Goal: Use online tool/utility: Utilize a website feature to perform a specific function

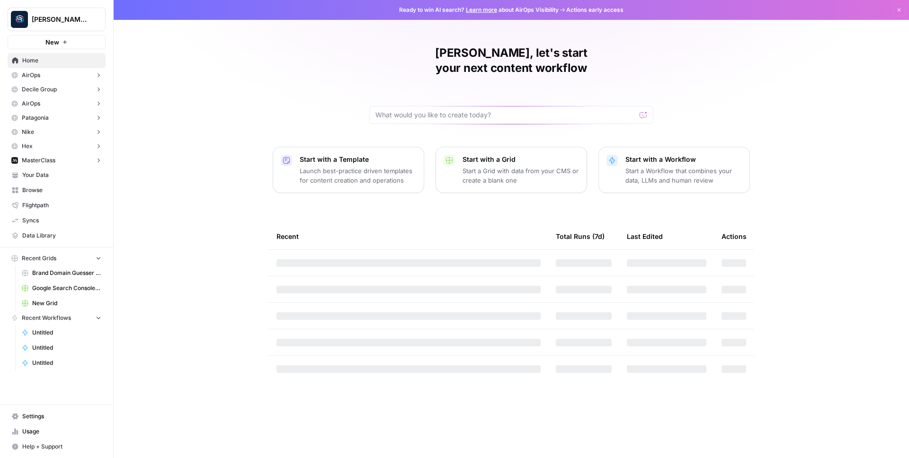
click at [47, 40] on span "New" at bounding box center [52, 41] width 14 height 9
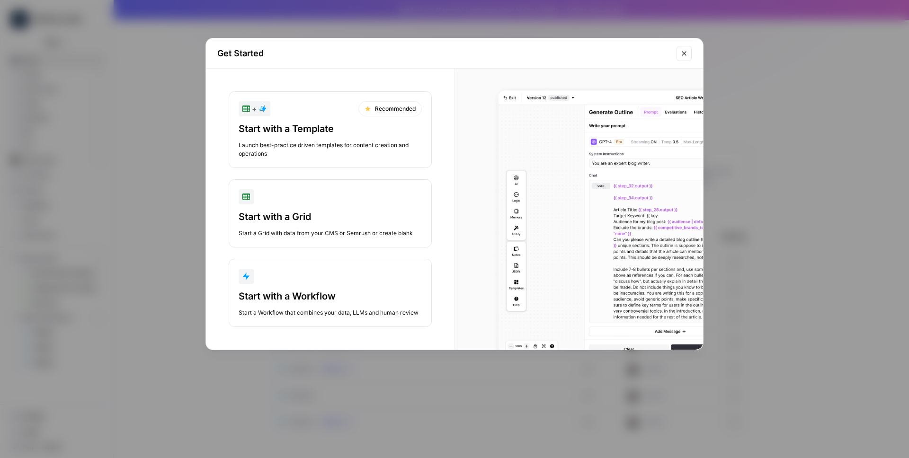
click at [306, 264] on button "Start with a Workflow Start a Workflow that combines your data, LLMs and human …" at bounding box center [330, 293] width 203 height 68
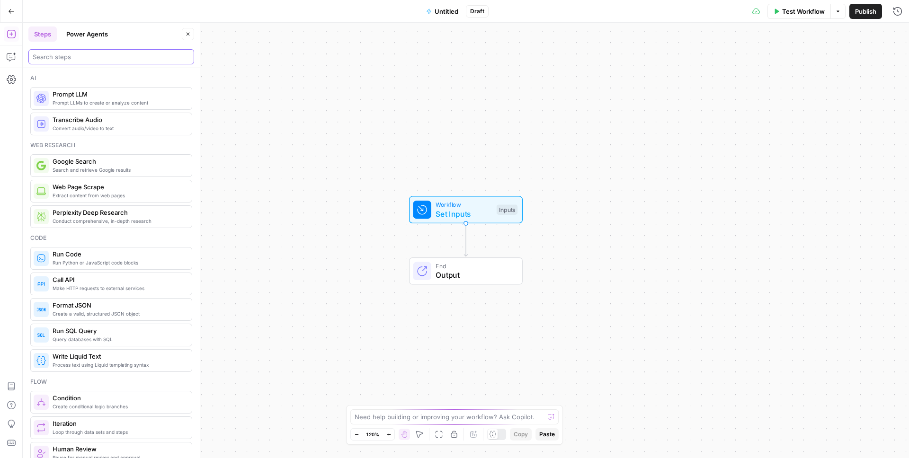
click at [93, 56] on input "search" at bounding box center [111, 56] width 157 height 9
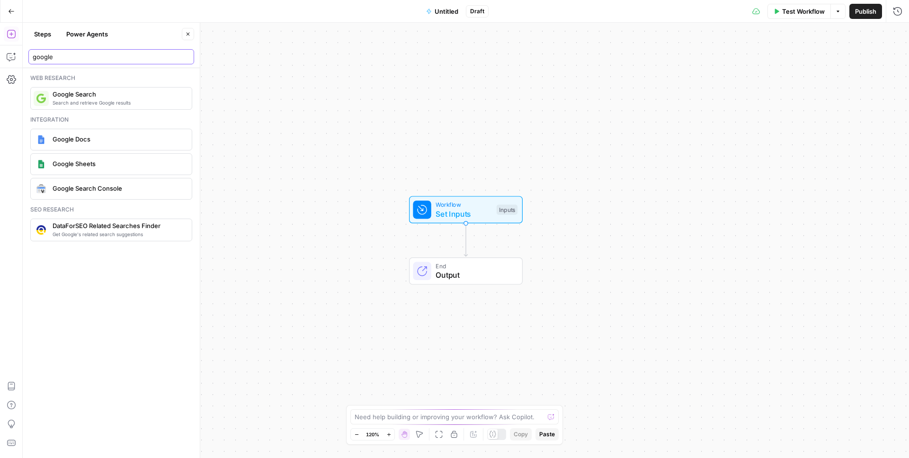
type input "google"
click at [100, 144] on div "Google Docs" at bounding box center [111, 139] width 154 height 15
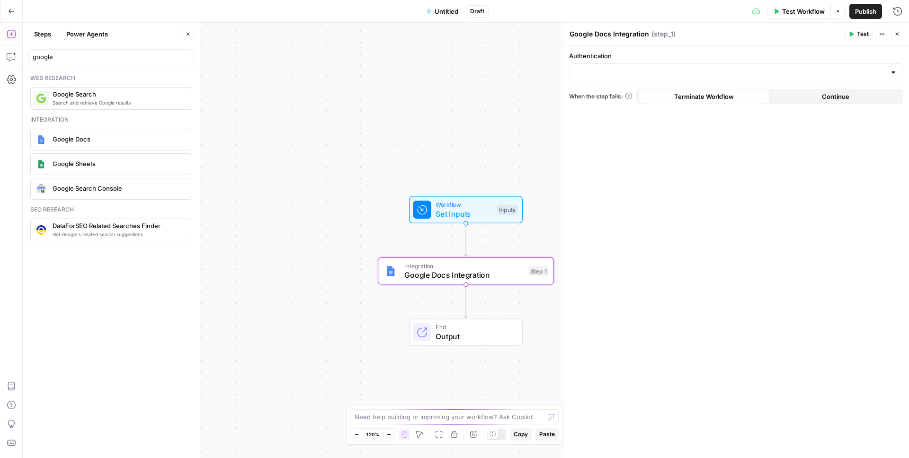
click at [616, 65] on div at bounding box center [736, 72] width 334 height 18
click at [603, 99] on span "Google Docs 1" at bounding box center [734, 95] width 314 height 9
type input "Google Docs 1"
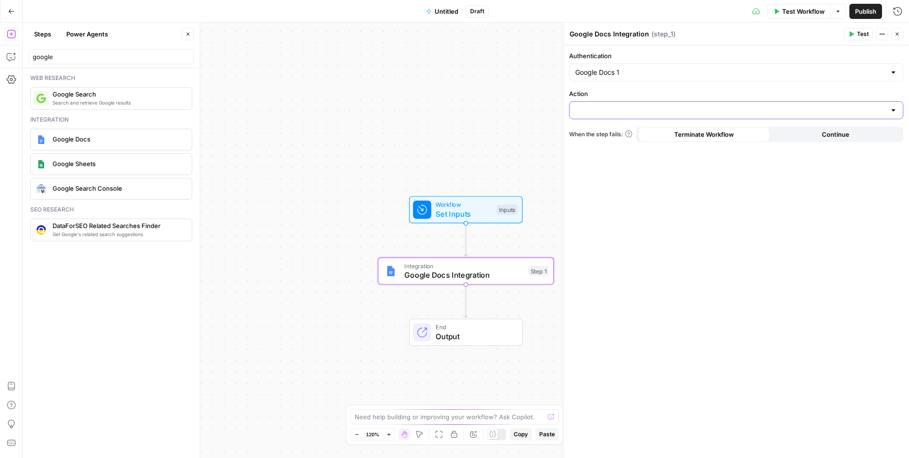
click at [615, 107] on input "Action" at bounding box center [730, 110] width 311 height 9
